Goal: Task Accomplishment & Management: Use online tool/utility

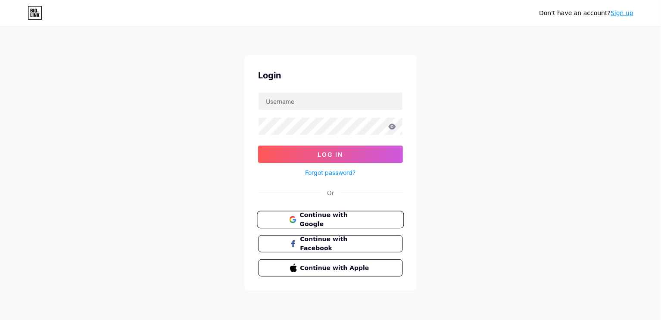
click at [303, 217] on span "Continue with Google" at bounding box center [336, 220] width 72 height 19
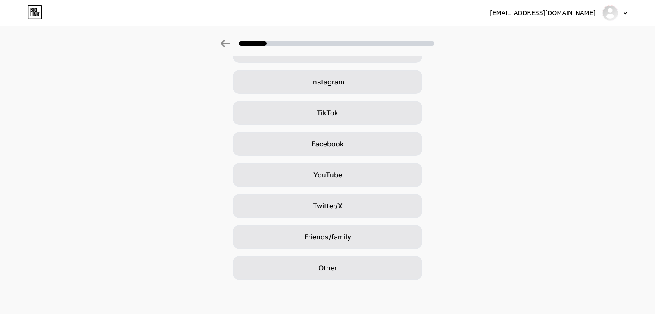
scroll to position [57, 0]
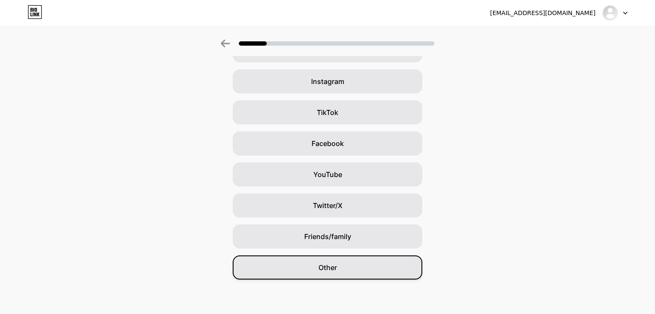
click at [332, 266] on span "Other" at bounding box center [328, 268] width 19 height 10
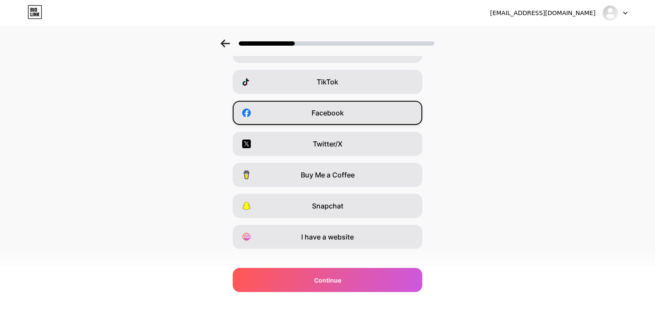
scroll to position [100, 0]
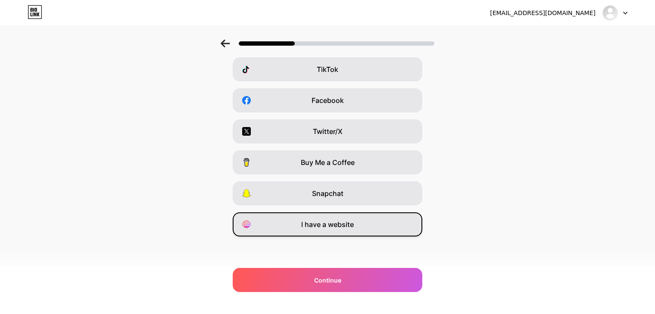
click at [362, 221] on div "I have a website" at bounding box center [328, 225] width 190 height 24
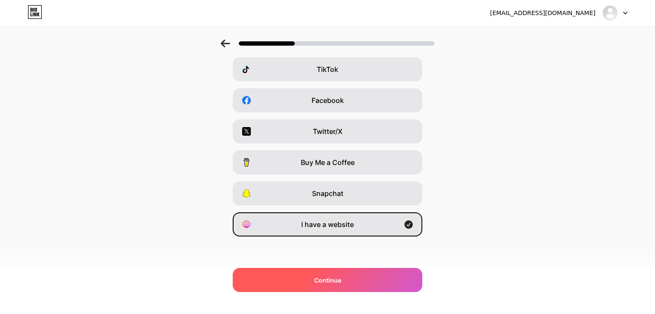
click at [353, 274] on div "Continue" at bounding box center [328, 280] width 190 height 24
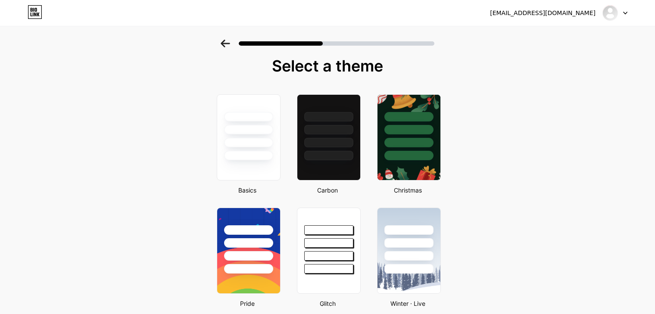
scroll to position [0, 0]
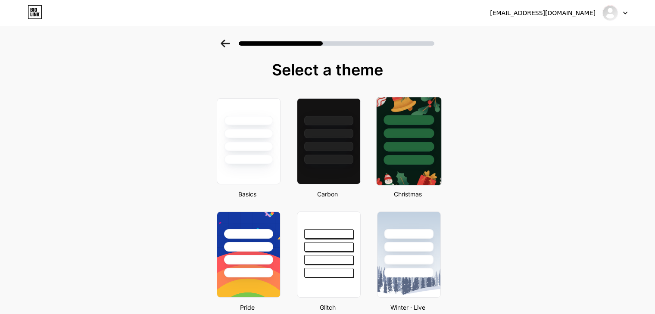
click at [404, 150] on div at bounding box center [409, 147] width 50 height 10
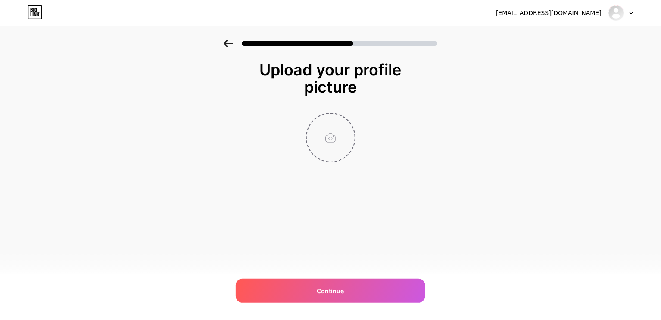
click at [335, 141] on input "file" at bounding box center [331, 138] width 48 height 48
type input "C:\fakepath\LOGO_GKE.png"
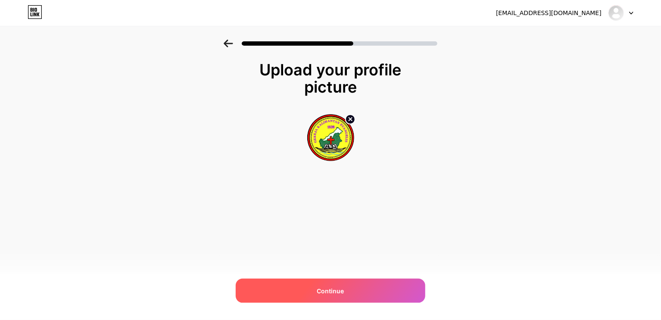
click at [342, 289] on span "Continue" at bounding box center [330, 291] width 27 height 9
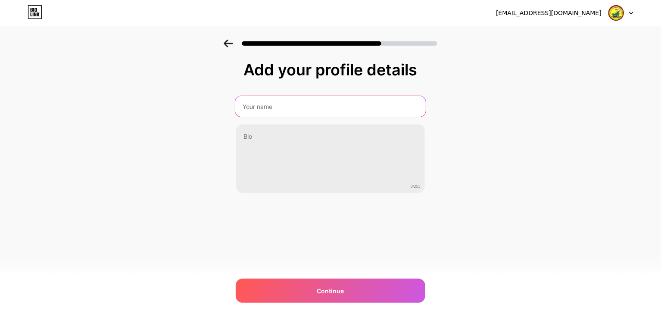
click at [292, 103] on input "text" at bounding box center [330, 106] width 191 height 21
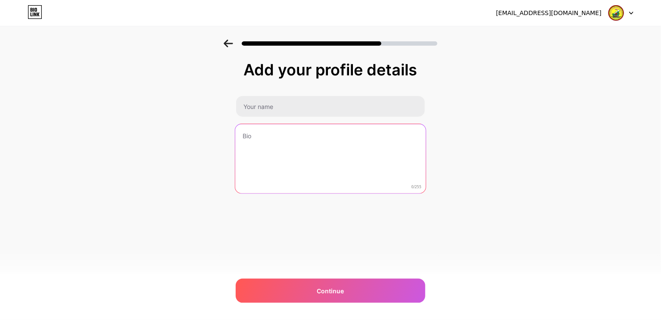
click at [395, 141] on textarea at bounding box center [330, 159] width 191 height 70
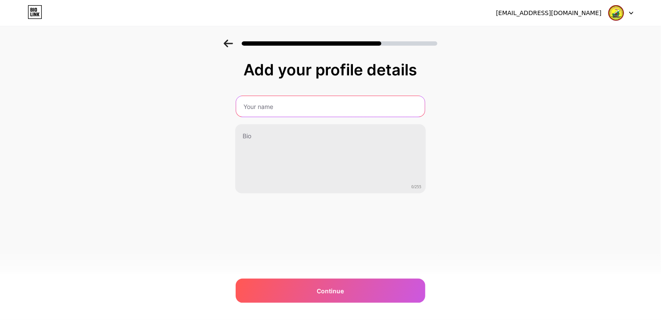
click at [329, 107] on input "text" at bounding box center [330, 106] width 189 height 21
click at [289, 102] on input "text" at bounding box center [330, 106] width 191 height 21
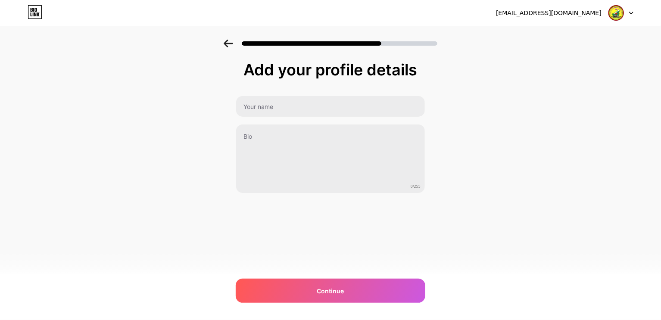
click at [491, 85] on div "Add your profile details 0/255 Continue Error" at bounding box center [330, 138] width 661 height 197
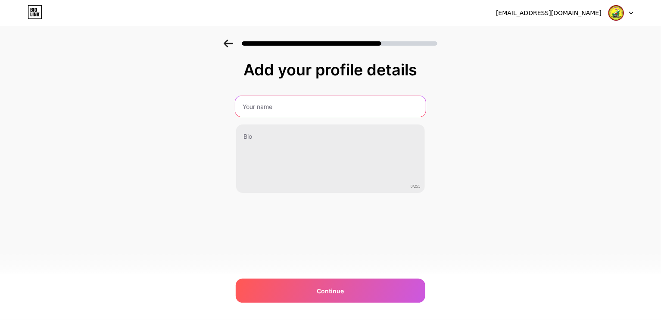
click at [322, 111] on input "text" at bounding box center [330, 106] width 191 height 21
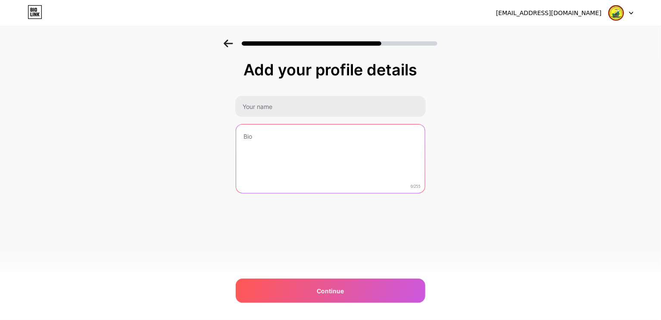
click at [258, 143] on textarea at bounding box center [330, 159] width 189 height 69
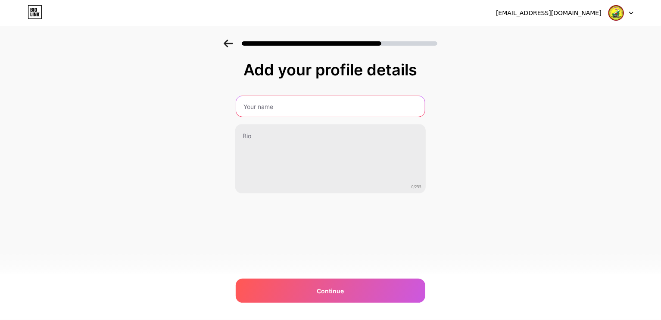
click at [267, 114] on input "text" at bounding box center [330, 106] width 189 height 21
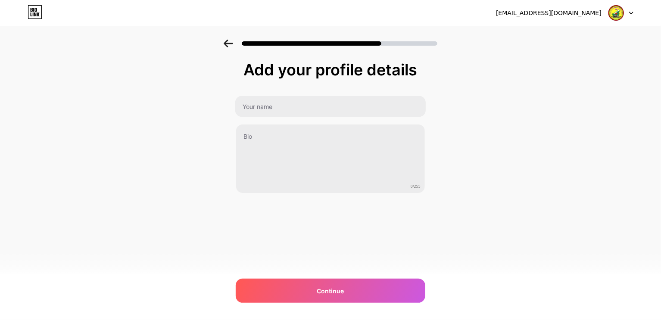
click at [270, 88] on div "Add your profile details 0/255 Continue Error" at bounding box center [331, 127] width 190 height 132
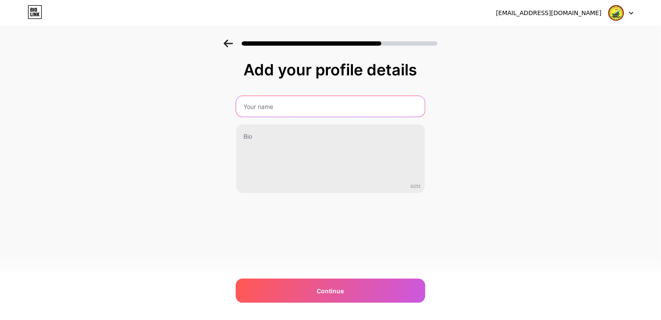
click at [266, 107] on input "text" at bounding box center [330, 106] width 189 height 21
type input "BTWG"
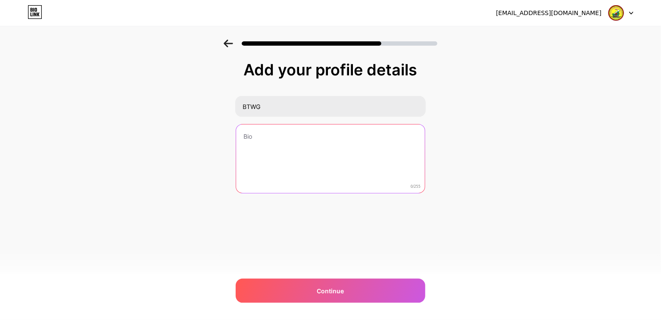
click at [272, 133] on textarea at bounding box center [330, 159] width 189 height 69
type textarea "K"
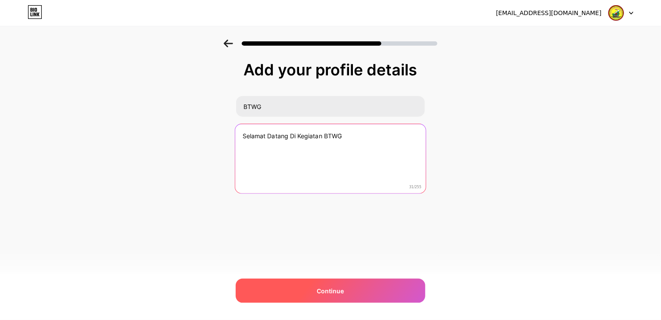
type textarea "Selamat Datang Di Kegiatan BTWG"
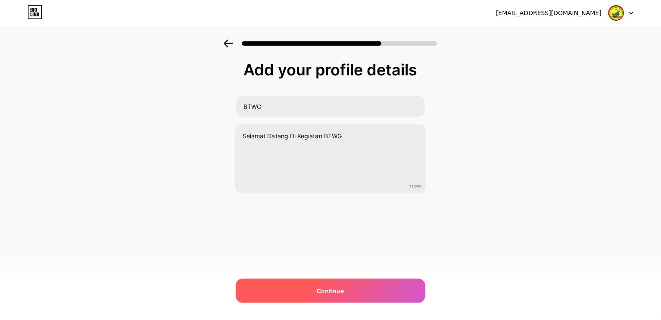
click at [358, 291] on div "Continue" at bounding box center [331, 291] width 190 height 24
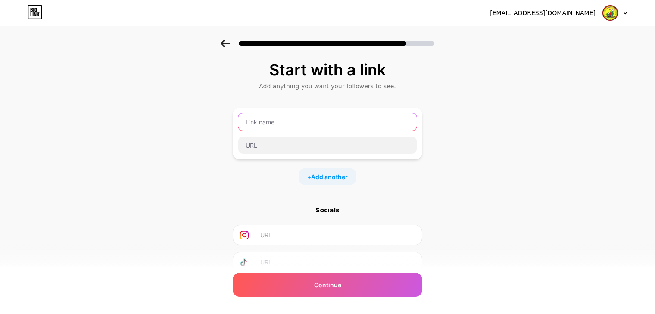
click at [288, 123] on input "text" at bounding box center [327, 121] width 178 height 17
click at [282, 121] on input "text" at bounding box center [327, 121] width 178 height 17
type input "Form Absensi Kegiatan BTWG"
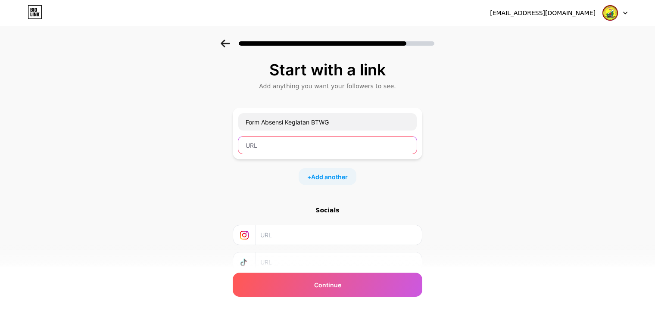
click at [336, 142] on input "text" at bounding box center [327, 145] width 178 height 17
paste input "https://forms.gle/3PKJzCStuqWSYH1Q9"
type input "https://forms.gle/3PKJzCStuqWSYH1Q9"
click at [342, 175] on span "Add another" at bounding box center [329, 176] width 37 height 9
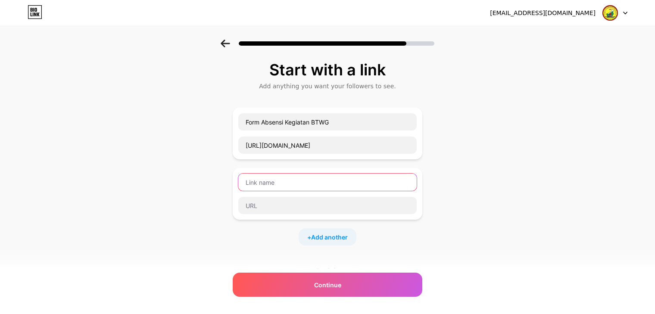
click at [322, 181] on input "text" at bounding box center [327, 182] width 178 height 17
type input "Materi Kegiatan BTWG"
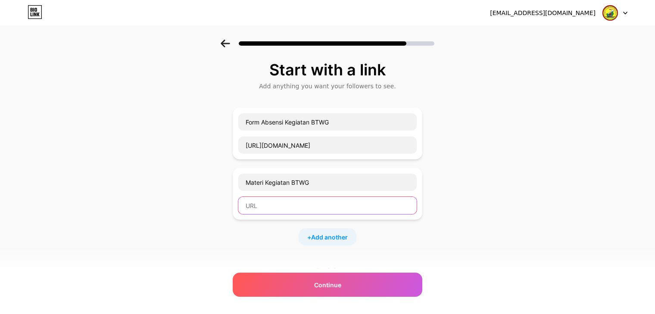
click at [294, 202] on input "text" at bounding box center [327, 205] width 178 height 17
paste input "https://drive.google.com/drive/folders/1b2svV9P8WDkeliqGfzc5YVAS4i_Sw4PL?usp=sh…"
type input "https://drive.google.com/drive/folders/1b2svV9P8WDkeliqGfzc5YVAS4i_Sw4PL?usp=sh…"
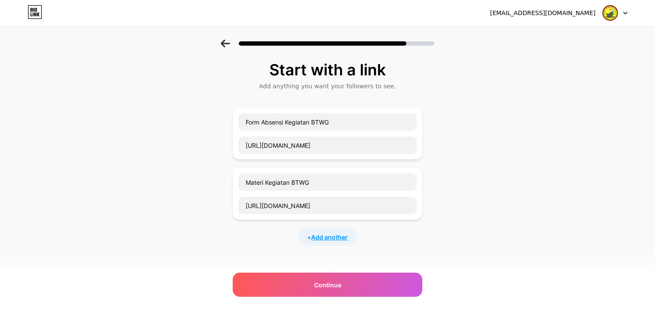
click at [332, 238] on span "Add another" at bounding box center [329, 237] width 37 height 9
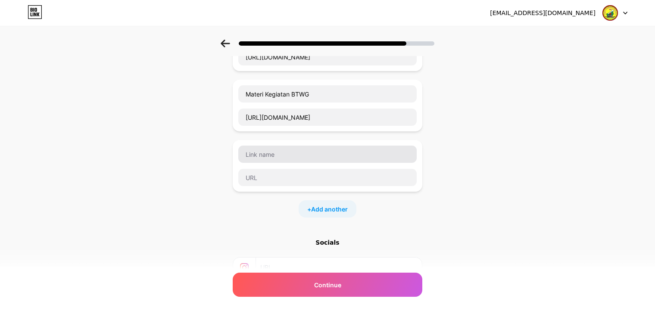
scroll to position [86, 0]
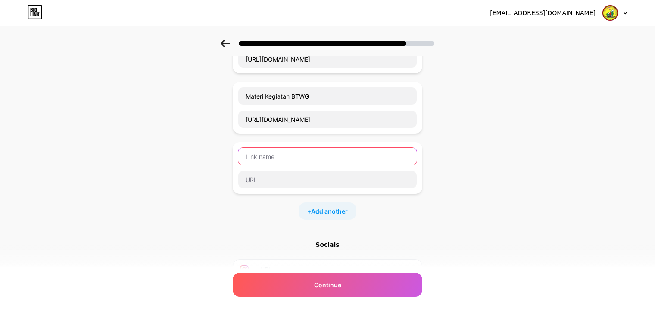
click at [268, 157] on input "text" at bounding box center [327, 156] width 178 height 17
type input "Sertfiikat Kegiatan BTWG"
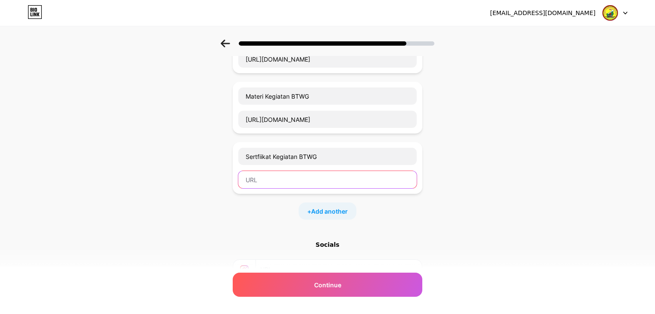
click at [289, 183] on input "text" at bounding box center [327, 179] width 178 height 17
paste input "https://drive.google.com/drive/folders/1sEF5mGn0EaP-z7_TzuL71Xjfry_F3fdR?usp=sh…"
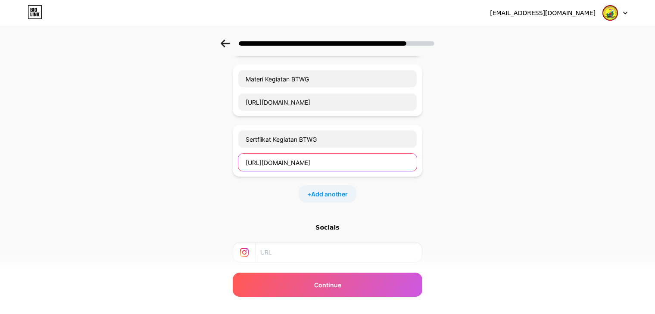
scroll to position [172, 0]
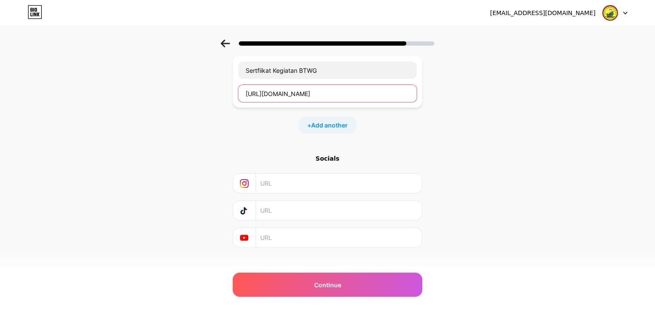
type input "https://drive.google.com/drive/folders/1sEF5mGn0EaP-z7_TzuL71Xjfry_F3fdR?usp=sh…"
click at [284, 233] on input "text" at bounding box center [338, 237] width 157 height 19
paste input "https://www.youtube.com/@jemaatgkenangabulik5257"
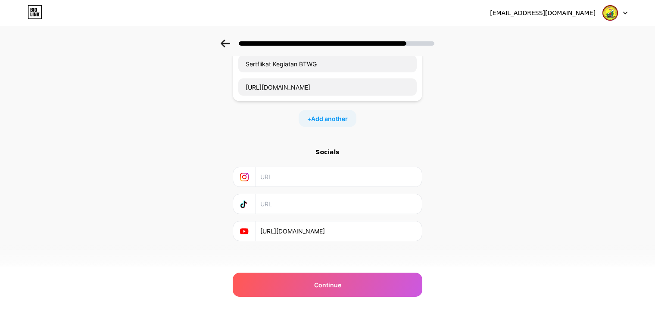
scroll to position [182, 0]
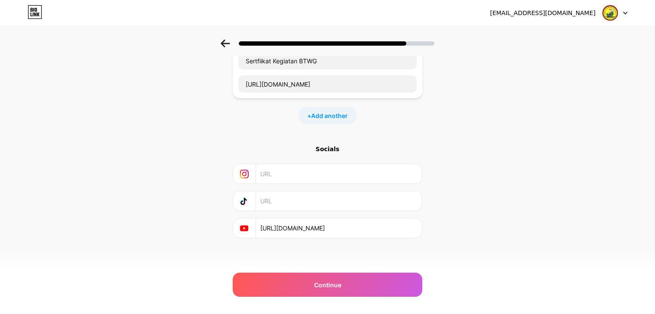
type input "https://www.youtube.com/@jemaatgkenangabulik5257"
click at [329, 150] on div "Socials" at bounding box center [328, 149] width 190 height 9
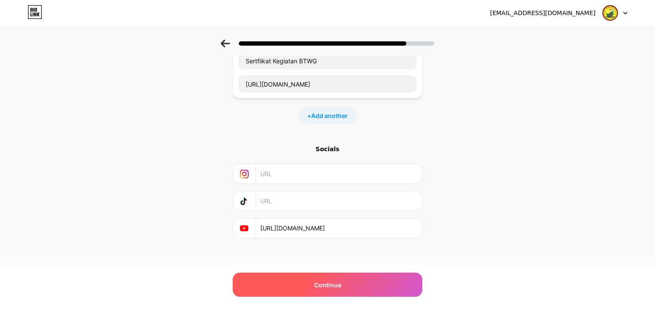
click at [337, 283] on span "Continue" at bounding box center [327, 285] width 27 height 9
click at [325, 283] on span "Continue" at bounding box center [327, 285] width 27 height 9
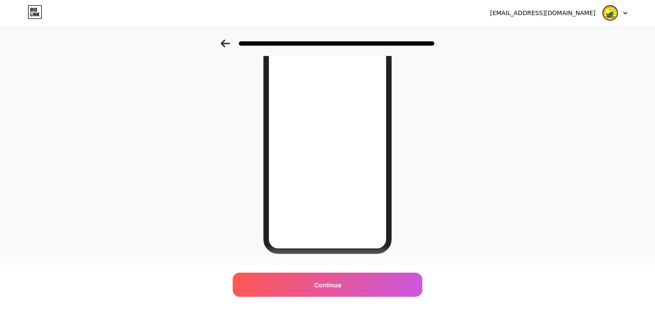
scroll to position [119, 0]
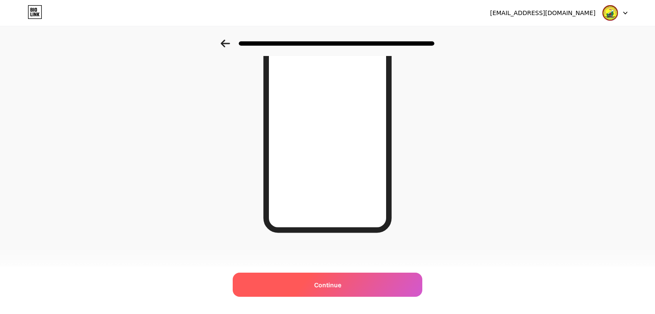
click at [362, 284] on div "Continue" at bounding box center [328, 285] width 190 height 24
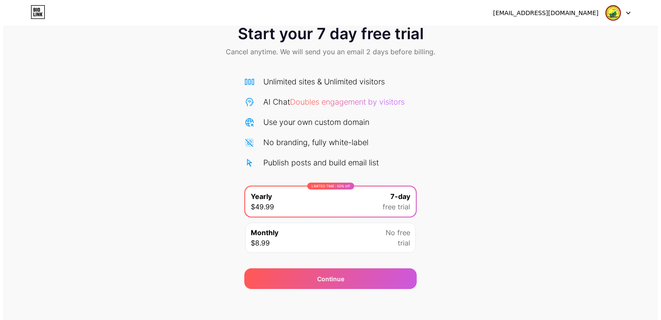
scroll to position [26, 0]
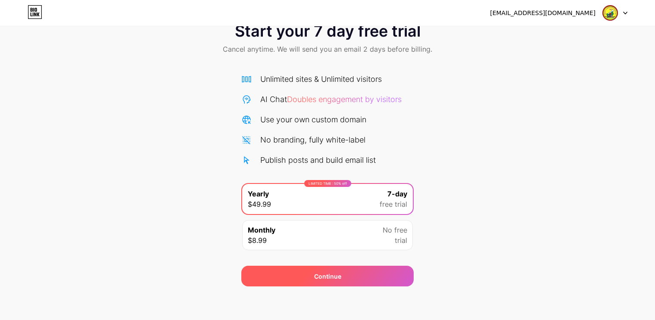
click at [338, 276] on div "Continue" at bounding box center [327, 276] width 27 height 9
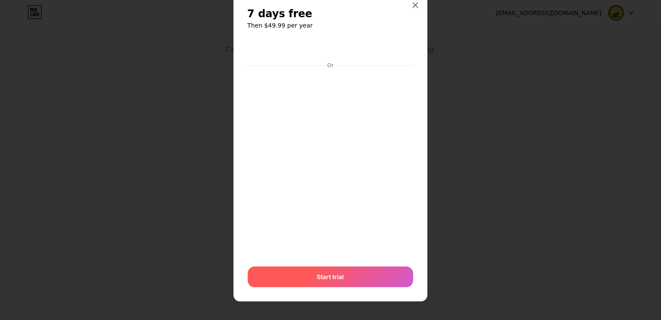
click at [358, 273] on div "Start trial" at bounding box center [331, 277] width 166 height 21
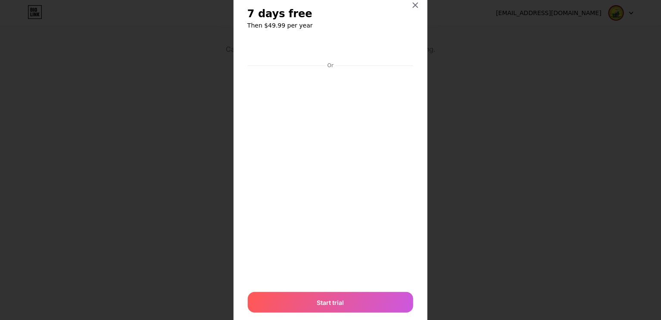
click at [482, 250] on div at bounding box center [330, 134] width 661 height 320
